Goal: Task Accomplishment & Management: Use online tool/utility

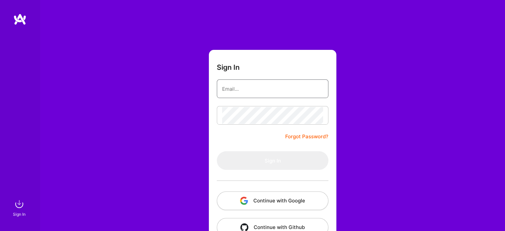
click at [247, 91] on input "email" at bounding box center [272, 88] width 101 height 17
type input "[EMAIL_ADDRESS][DOMAIN_NAME]"
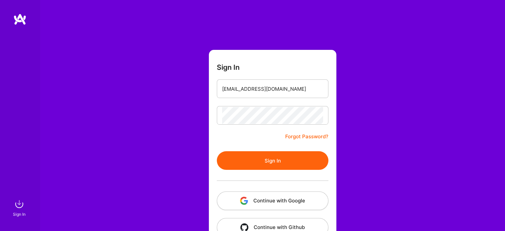
click at [273, 160] on button "Sign In" at bounding box center [273, 160] width 112 height 19
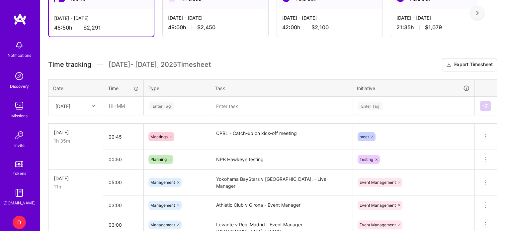
scroll to position [170, 0]
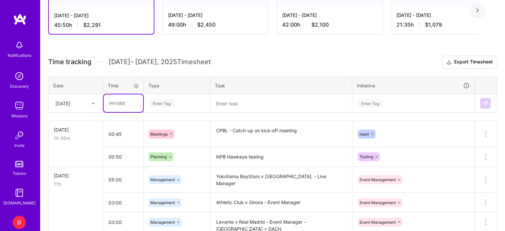
click at [113, 106] on input "text" at bounding box center [123, 103] width 39 height 18
type input "01:00"
click at [162, 104] on div "Enter Tag" at bounding box center [161, 103] width 25 height 10
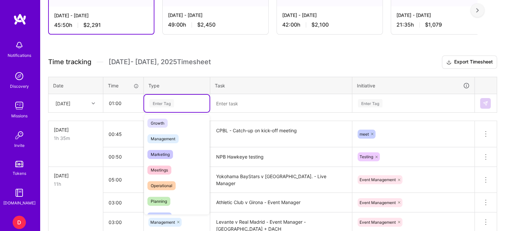
scroll to position [65, 0]
click at [164, 197] on span "Planning" at bounding box center [158, 200] width 23 height 9
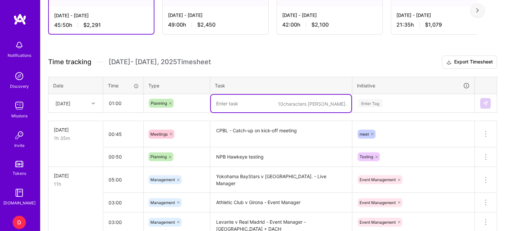
click at [219, 105] on textarea at bounding box center [281, 104] width 140 height 18
type textarea "Pisa v Fiorentina - Document + Promo updates"
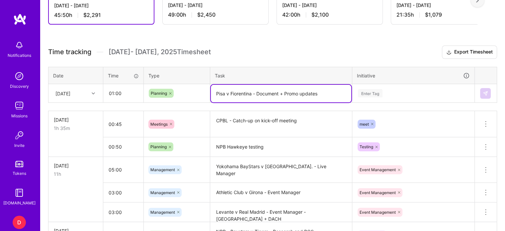
click at [366, 102] on div "Enter Tag" at bounding box center [412, 93] width 121 height 17
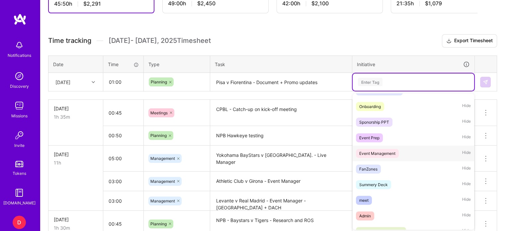
scroll to position [44, 0]
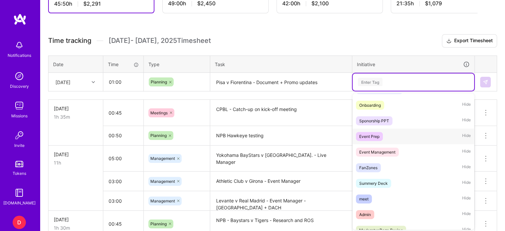
click at [369, 137] on div "Event Prep" at bounding box center [369, 136] width 20 height 7
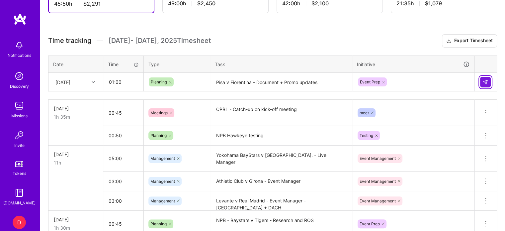
click at [487, 80] on img at bounding box center [485, 81] width 5 height 5
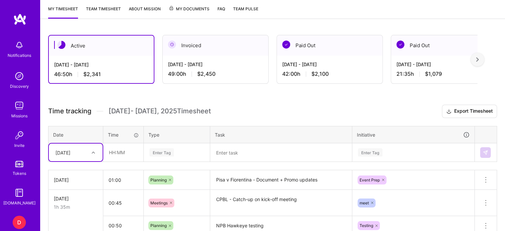
scroll to position [149, 0]
